Goal: Task Accomplishment & Management: Complete application form

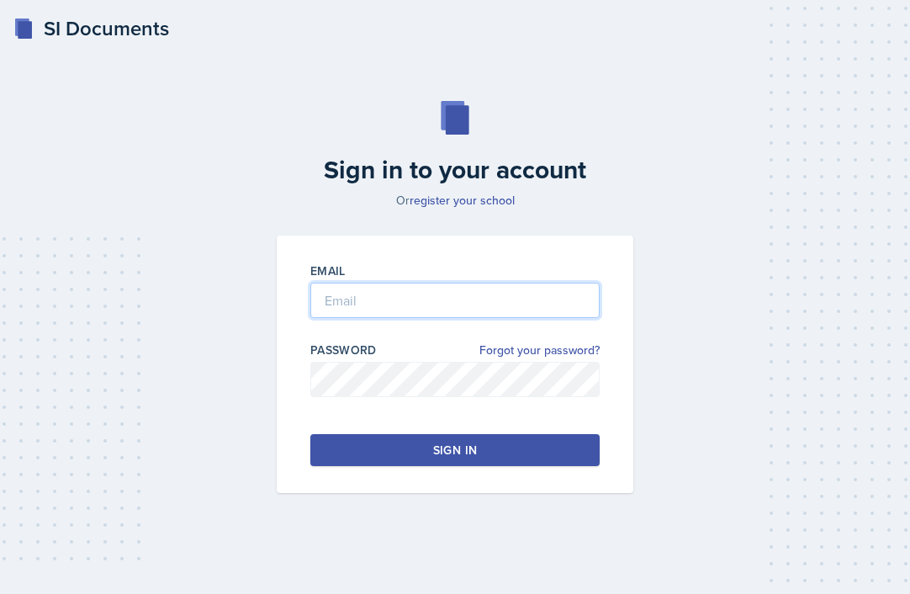
type input "[PERSON_NAME][EMAIL_ADDRESS][PERSON_NAME][DOMAIN_NAME]"
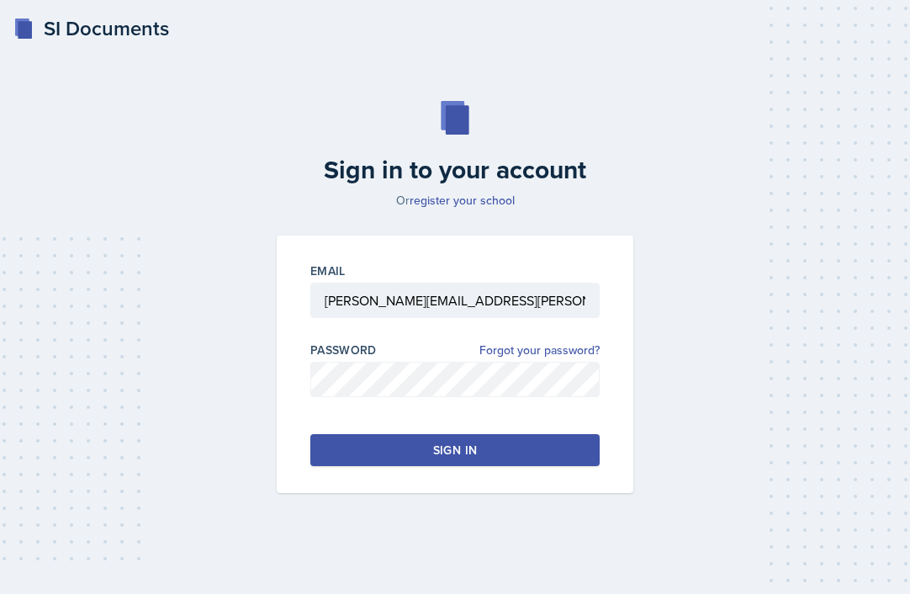
click at [404, 452] on button "Sign in" at bounding box center [454, 450] width 289 height 32
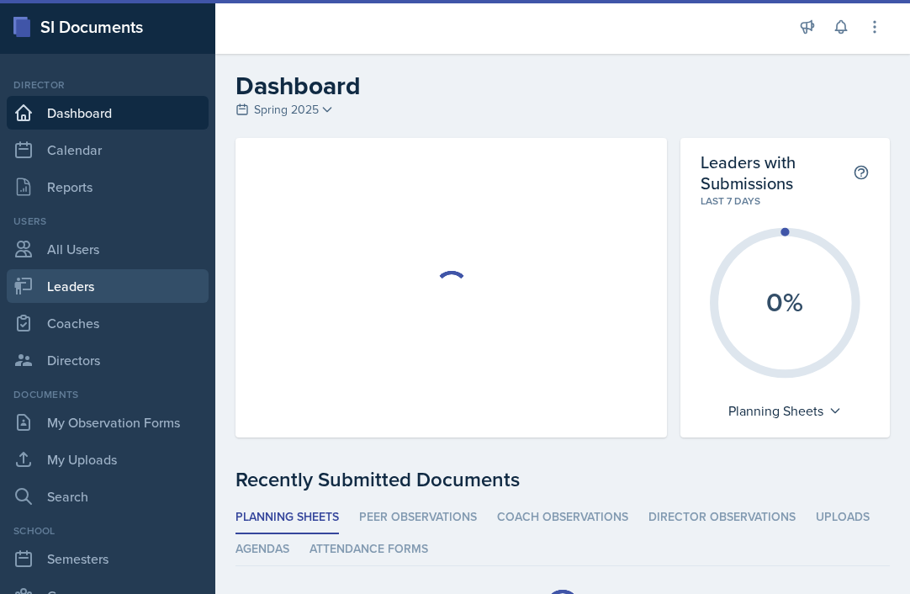
click at [98, 284] on link "Leaders" at bounding box center [108, 286] width 202 height 34
select select "986fdc3e-2246-4ffd-9cb8-78666de4ebed"
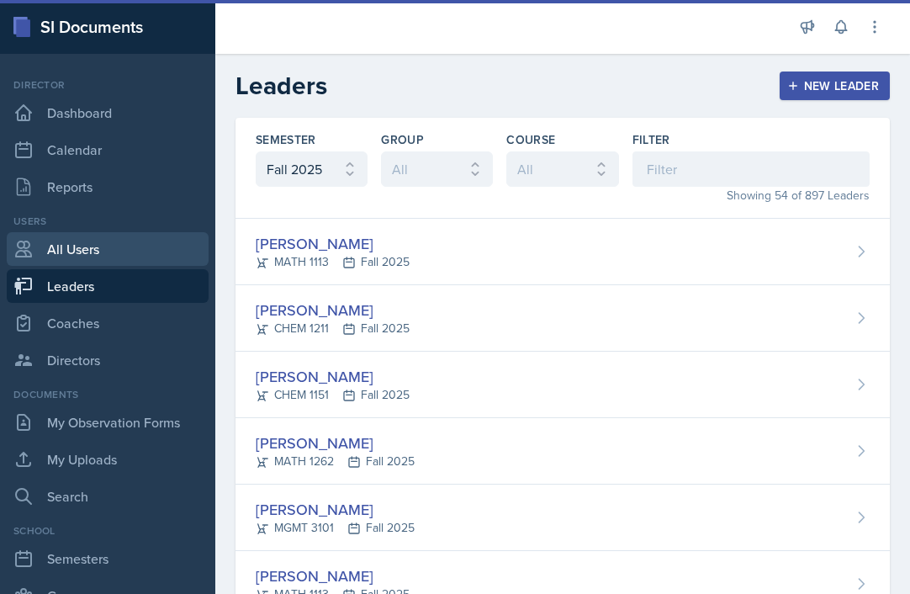
click at [82, 256] on link "All Users" at bounding box center [108, 249] width 202 height 34
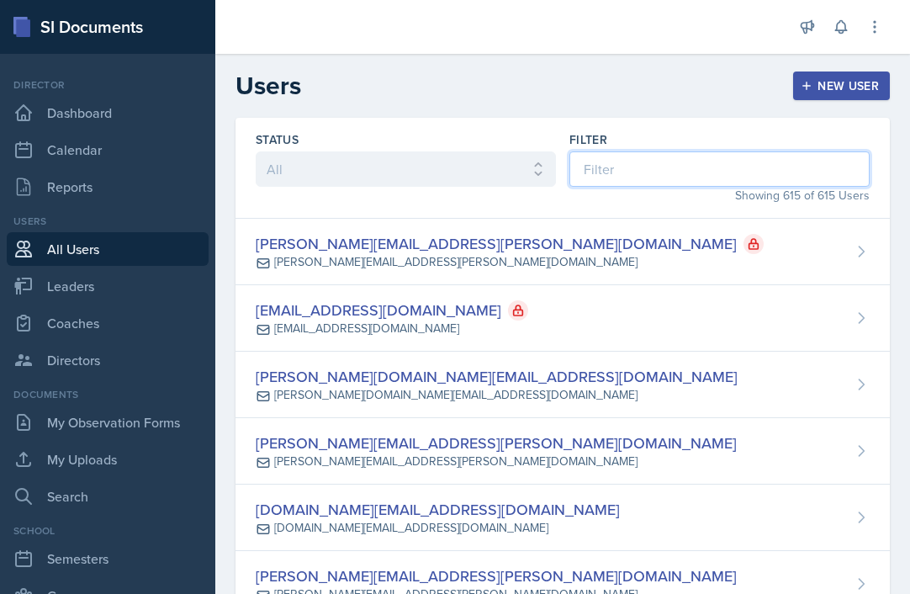
click at [621, 171] on input at bounding box center [720, 168] width 300 height 35
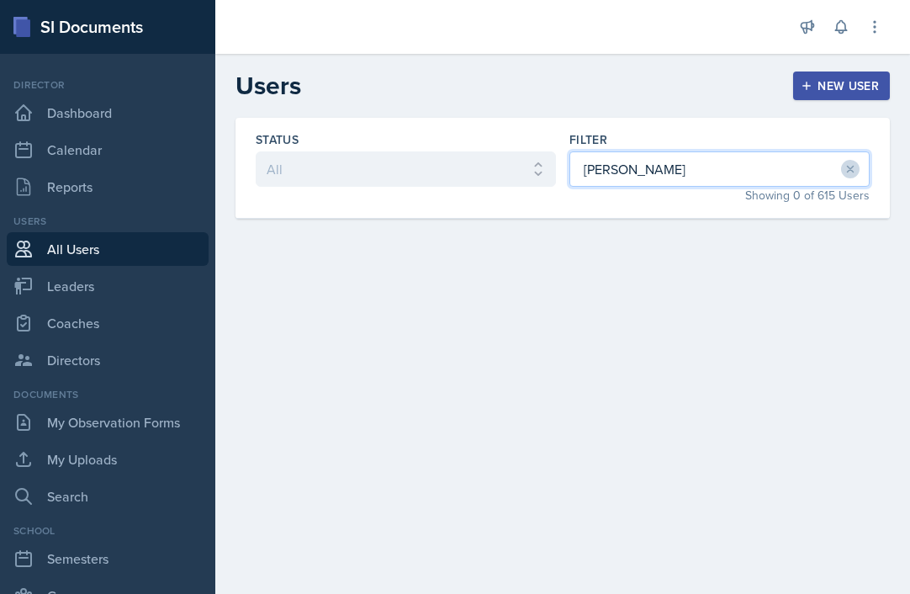
type input "[PERSON_NAME]"
click at [91, 252] on link "All Users" at bounding box center [108, 249] width 202 height 34
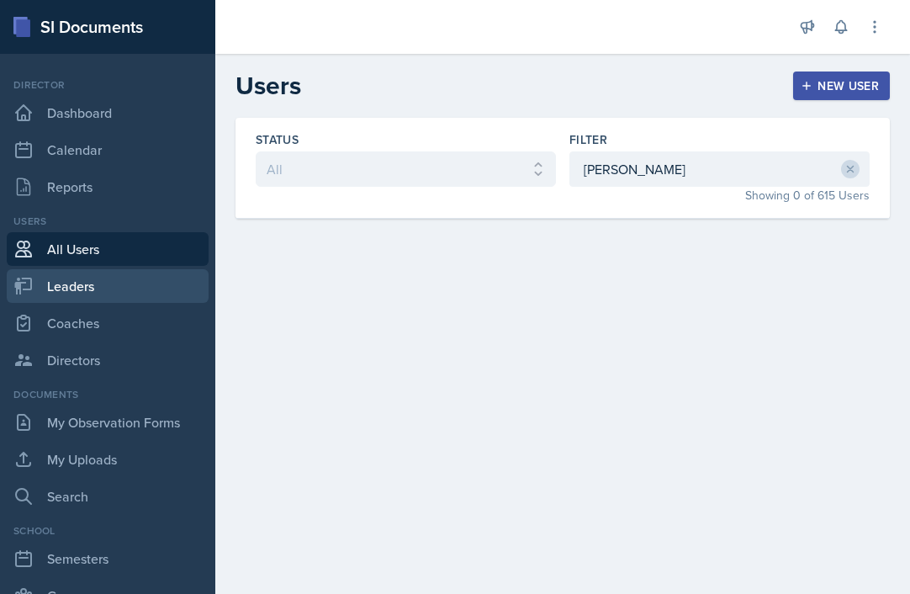
click at [91, 285] on link "Leaders" at bounding box center [108, 286] width 202 height 34
select select "986fdc3e-2246-4ffd-9cb8-78666de4ebed"
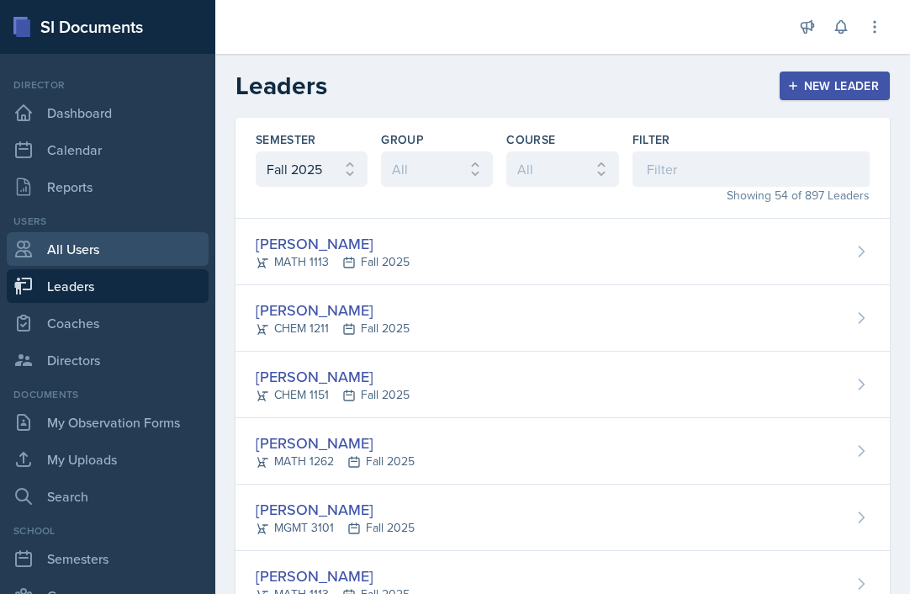
click at [90, 246] on link "All Users" at bounding box center [108, 249] width 202 height 34
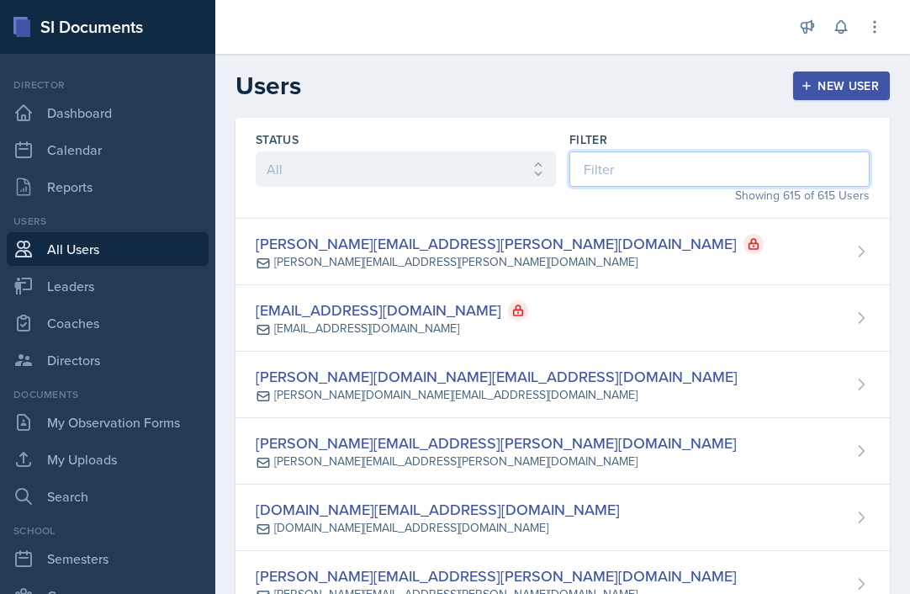
click at [614, 171] on input at bounding box center [720, 168] width 300 height 35
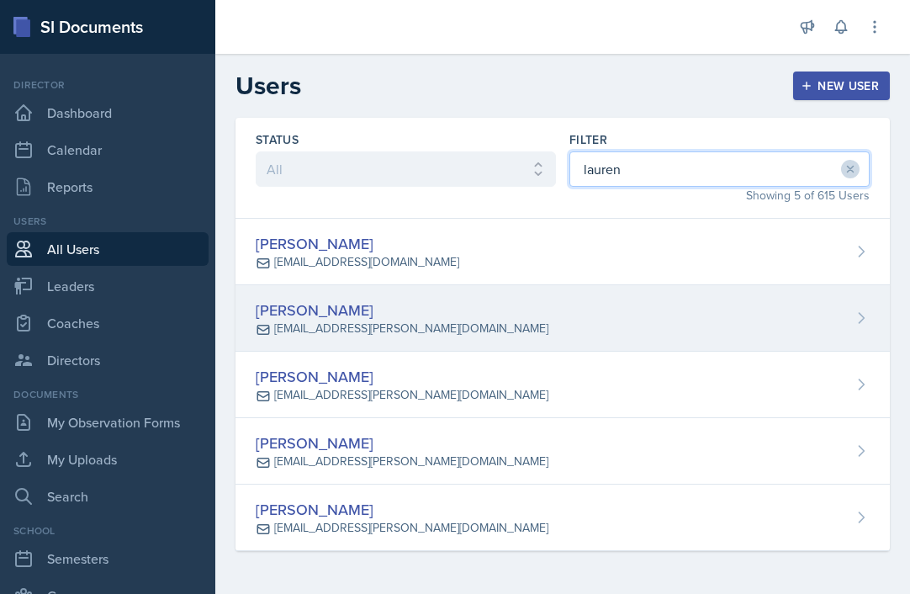
type input "lauren"
click at [349, 304] on div "[PERSON_NAME]" at bounding box center [402, 310] width 293 height 23
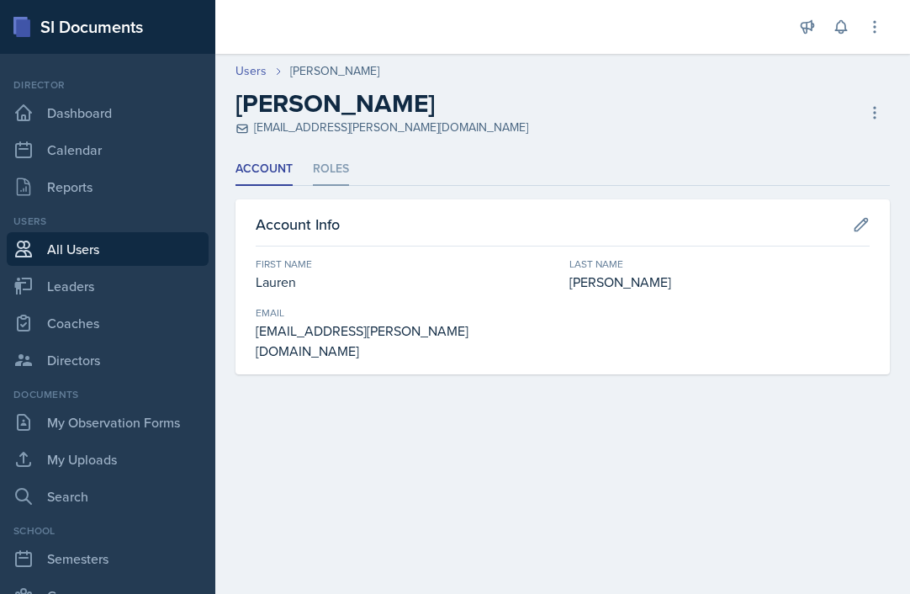
click at [337, 169] on li "Roles" at bounding box center [331, 169] width 36 height 33
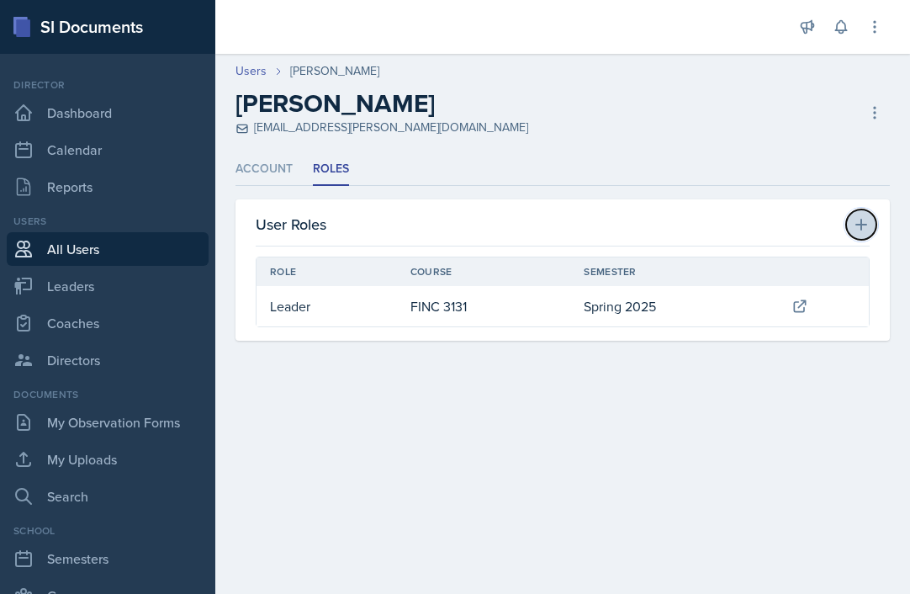
click at [862, 223] on icon at bounding box center [862, 225] width 12 height 12
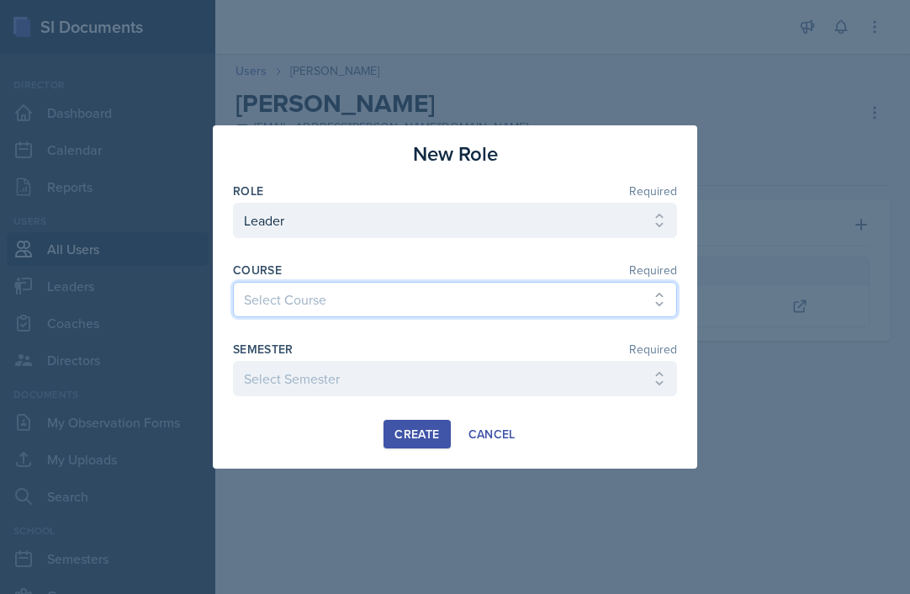
click at [416, 307] on select "Select Course ACCT 3101 ACCT 3102 ASTR 1000 BIOL 1100 BIOL 1107 BIOL 1108 BIOL …" at bounding box center [455, 299] width 444 height 35
select select "6e980457-ae96-48c6-87a0-7a1167454bc8"
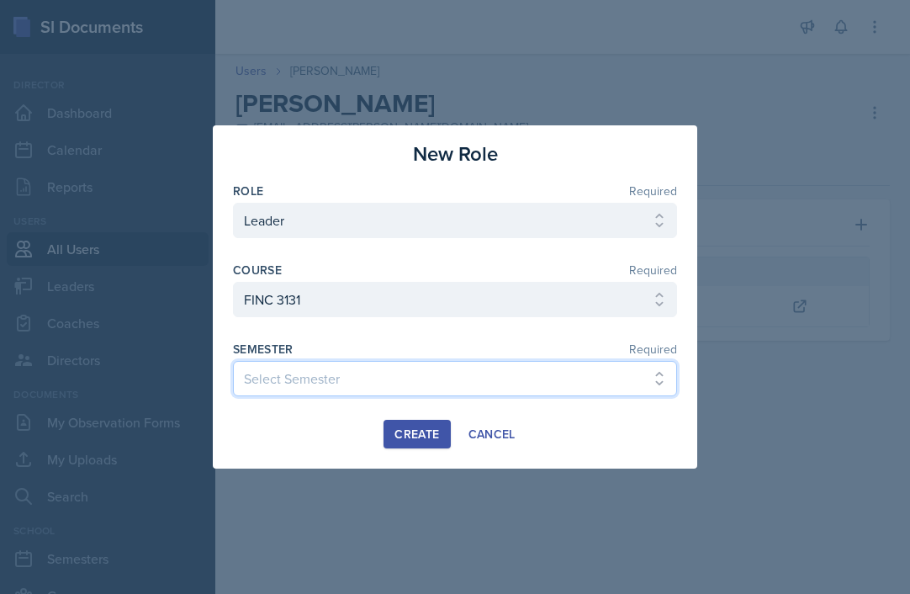
click at [418, 383] on select "Select Semester Fall 2025 Spring 2025 Fall 2024 Spring 2024 Fall 2023 Spring 20…" at bounding box center [455, 378] width 444 height 35
select select "986fdc3e-2246-4ffd-9cb8-78666de4ebed"
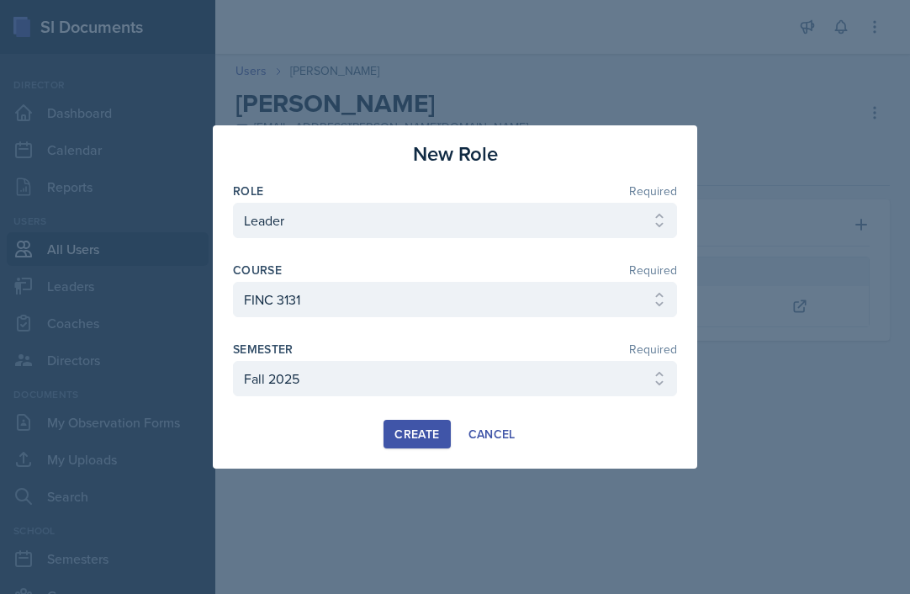
click at [414, 431] on div "Create" at bounding box center [417, 433] width 45 height 13
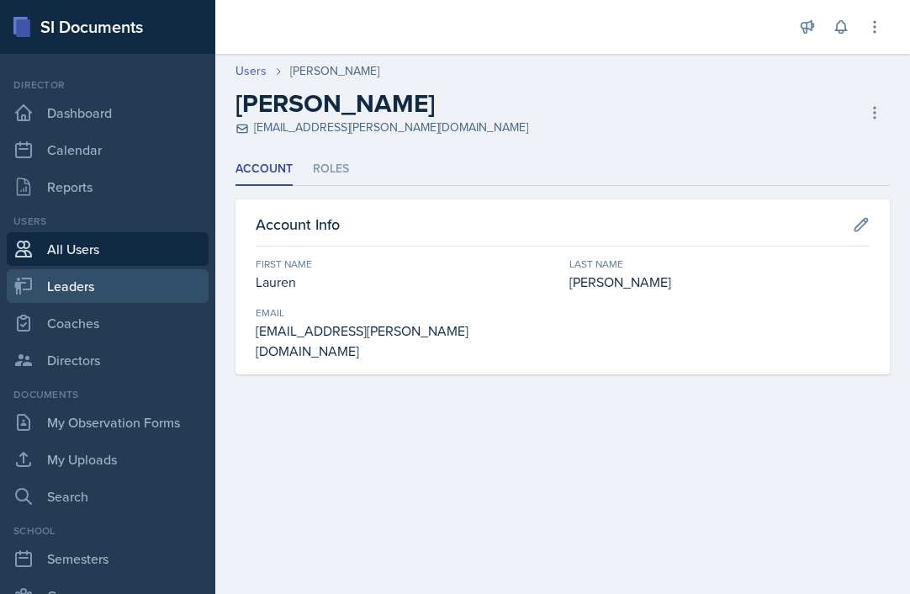
click at [87, 291] on link "Leaders" at bounding box center [108, 286] width 202 height 34
select select "986fdc3e-2246-4ffd-9cb8-78666de4ebed"
